Goal: Information Seeking & Learning: Find specific fact

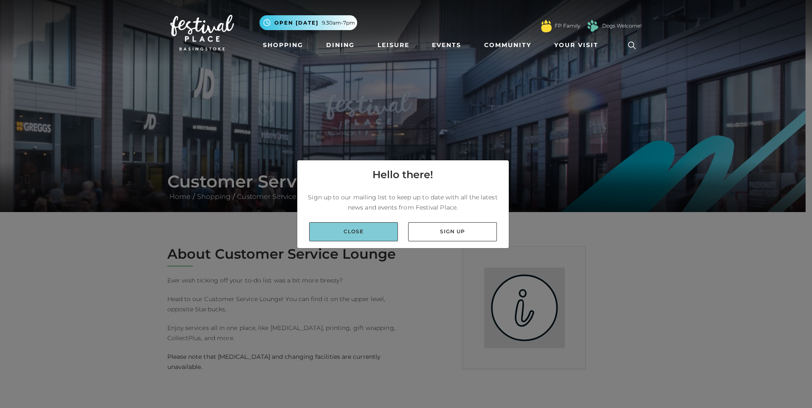
click at [376, 230] on link "Close" at bounding box center [353, 231] width 89 height 19
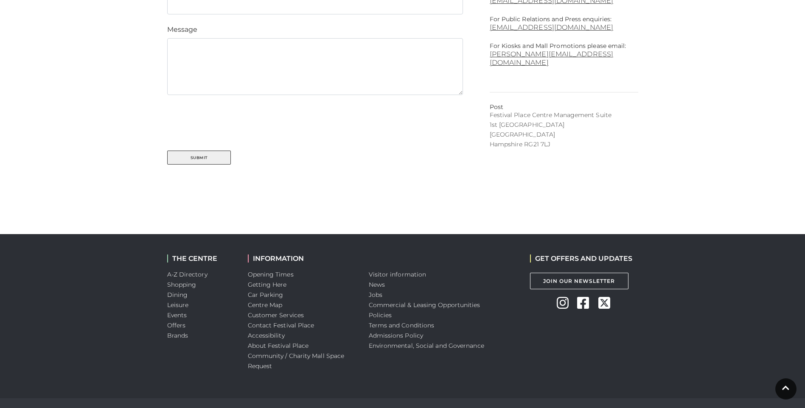
scroll to position [467, 0]
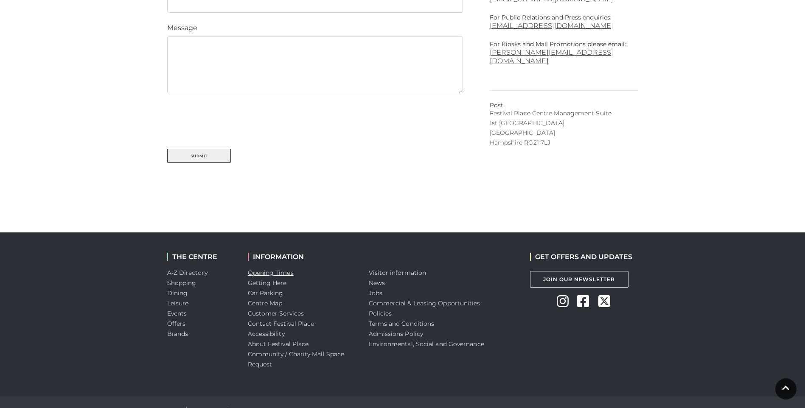
click at [280, 273] on link "Opening Times" at bounding box center [271, 273] width 46 height 8
